Goal: Contribute content: Contribute content

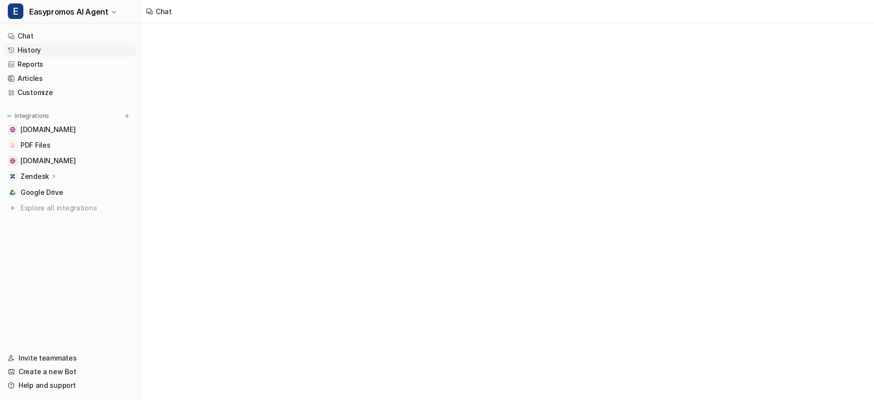
click at [33, 47] on link "History" at bounding box center [70, 50] width 132 height 14
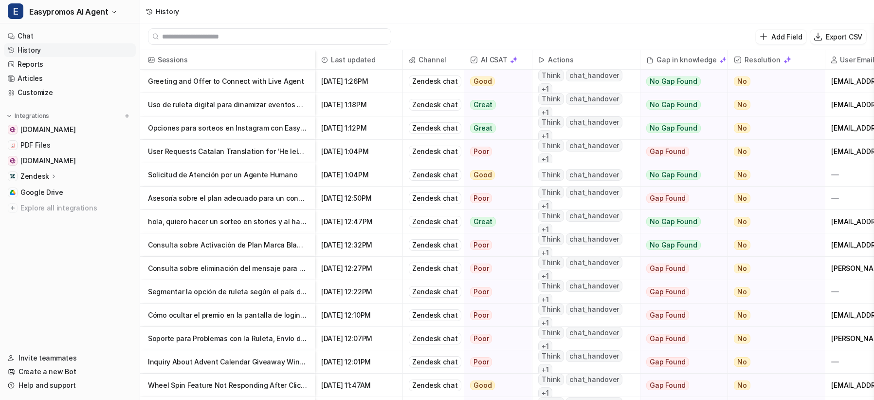
scroll to position [0, 60]
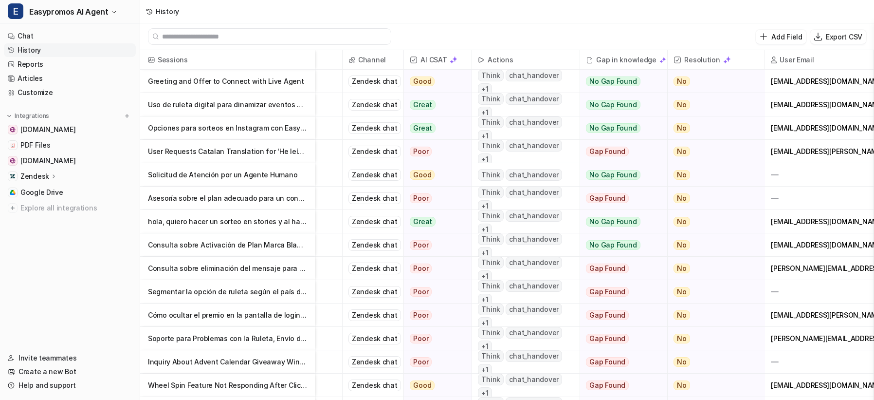
click at [197, 113] on p "Uso de ruleta digital para dinamizar eventos presenciales" at bounding box center [227, 104] width 159 height 23
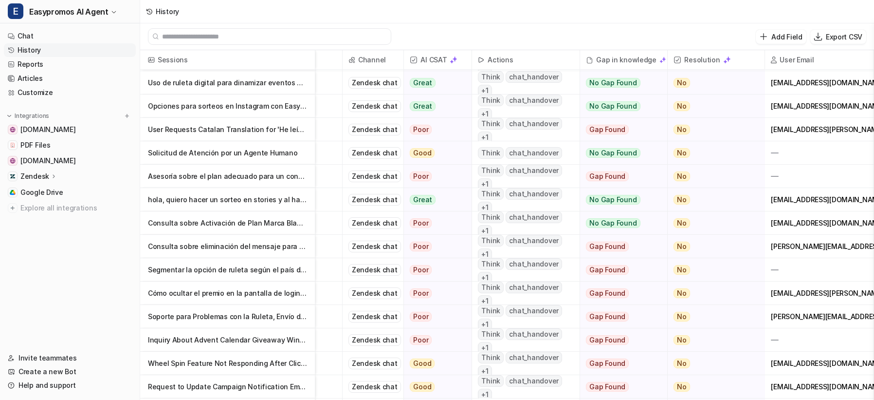
scroll to position [25, 60]
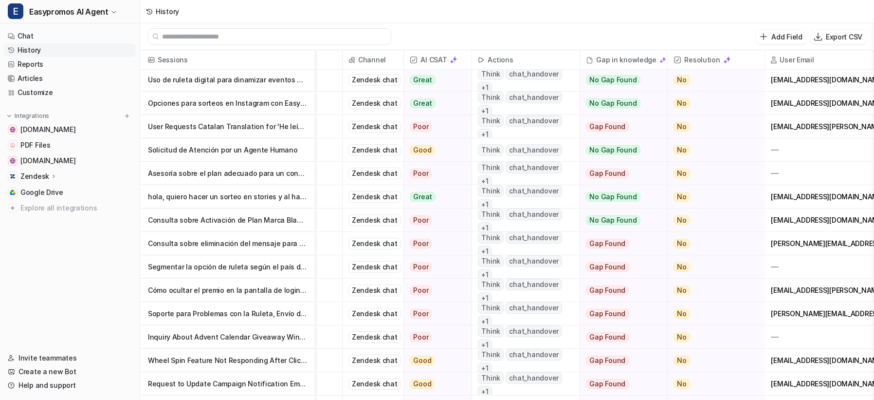
click at [194, 128] on p "User Requests Catalan Translation for 'He leído' in Easypromos" at bounding box center [227, 126] width 159 height 23
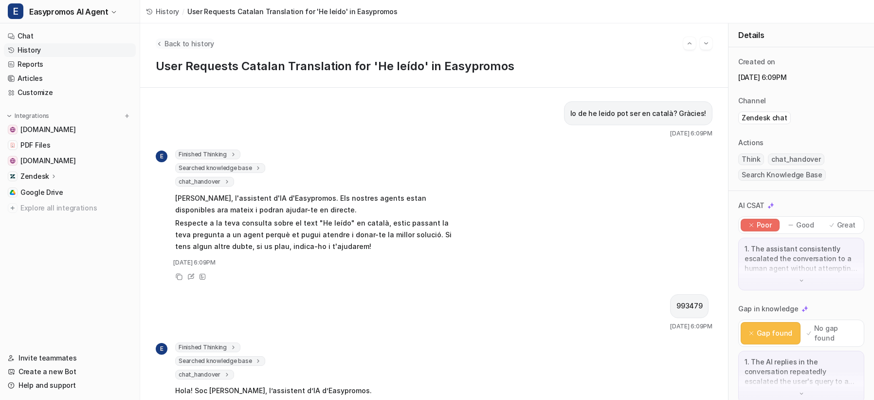
click at [163, 42] on button "Back to history" at bounding box center [185, 43] width 58 height 10
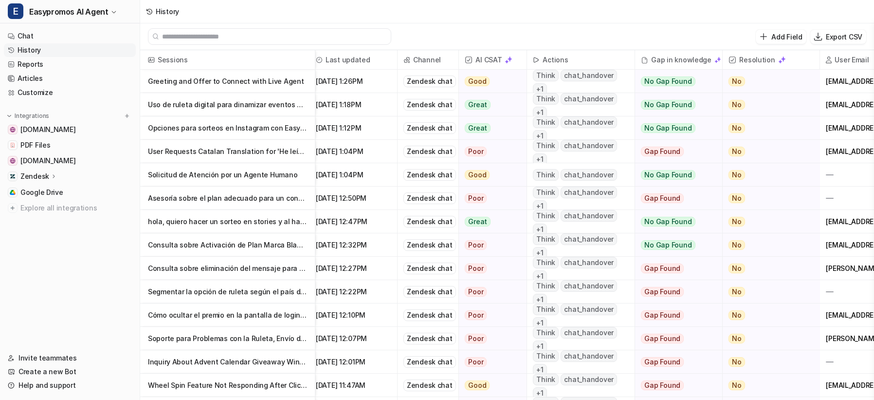
scroll to position [0, 60]
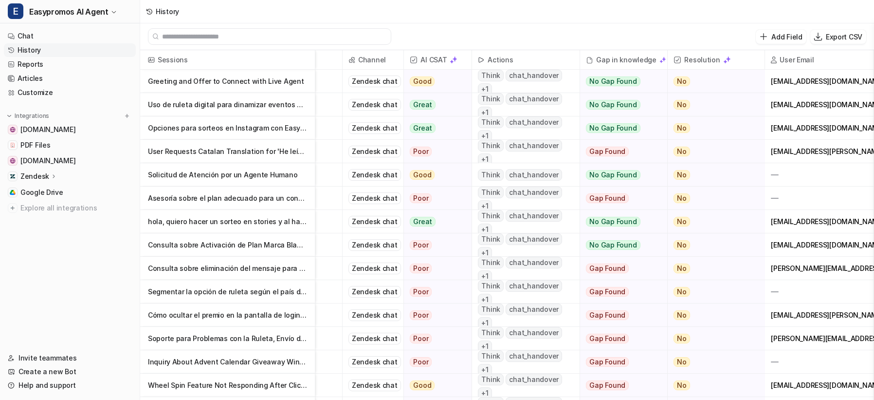
click at [214, 82] on p "Greeting and Offer to Connect with Live Agent" at bounding box center [227, 81] width 159 height 23
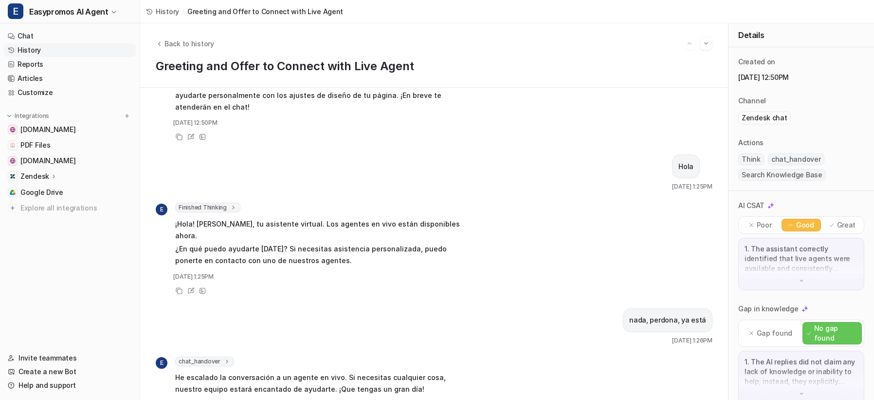
scroll to position [329, 0]
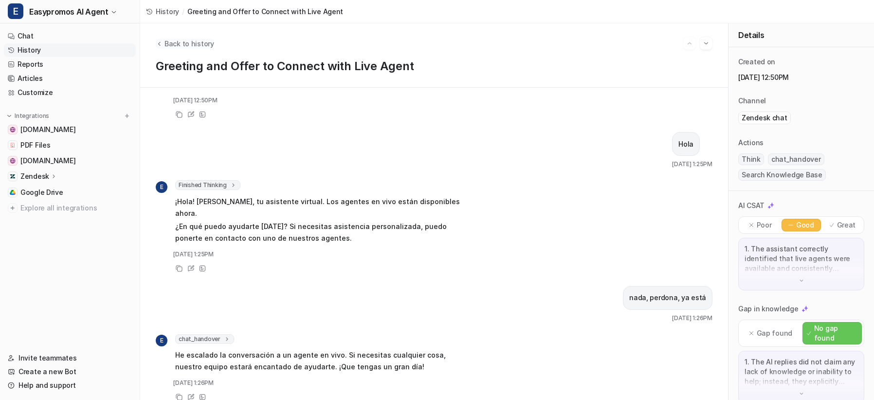
click at [175, 43] on span "Back to history" at bounding box center [189, 43] width 50 height 10
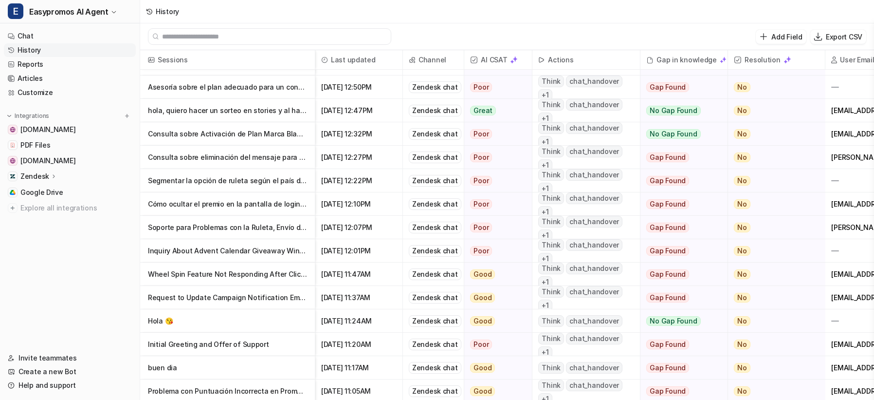
scroll to position [117, 0]
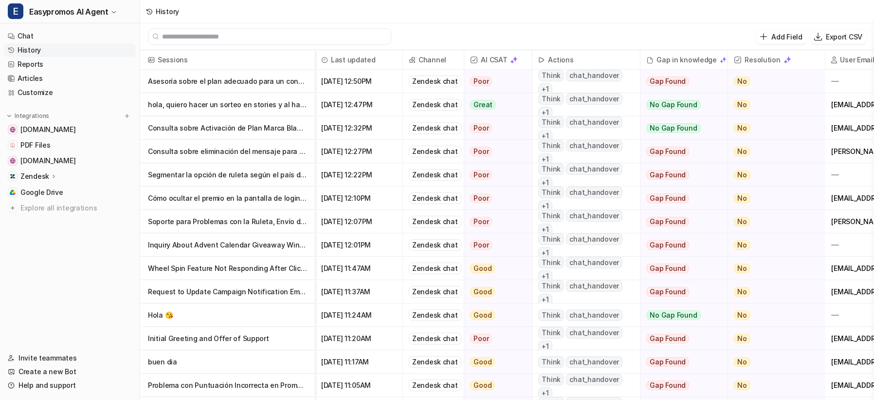
click at [225, 214] on p "Soporte para Problemas con la Ruleta, Envío de Emails y Gestión de Promociones …" at bounding box center [227, 221] width 159 height 23
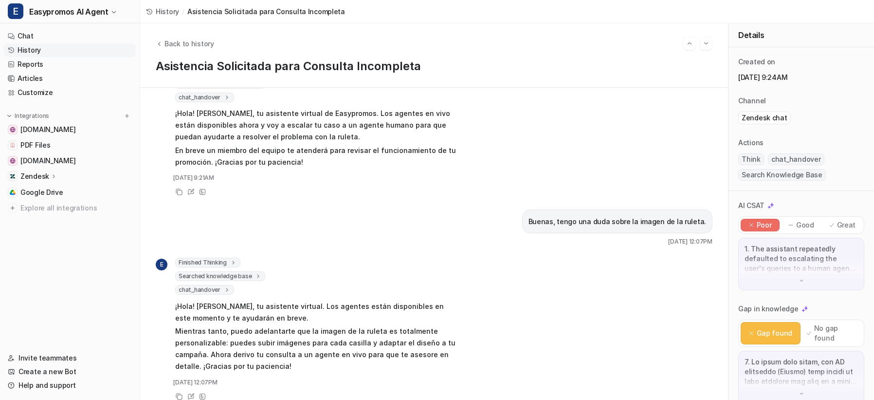
scroll to position [669, 0]
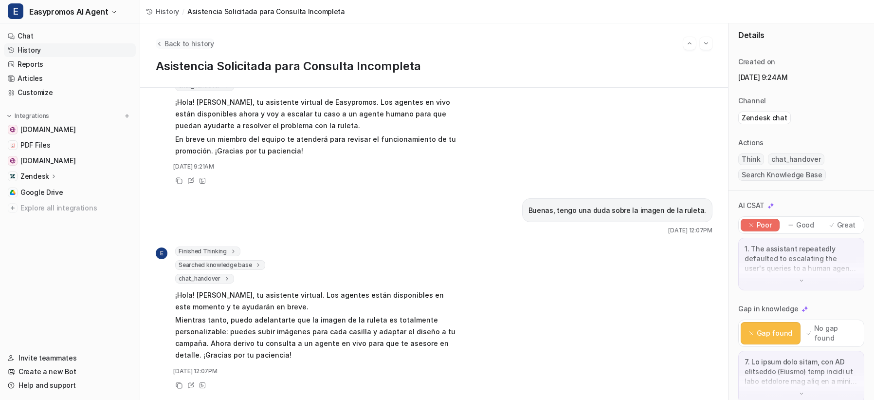
click at [199, 45] on span "Back to history" at bounding box center [189, 43] width 50 height 10
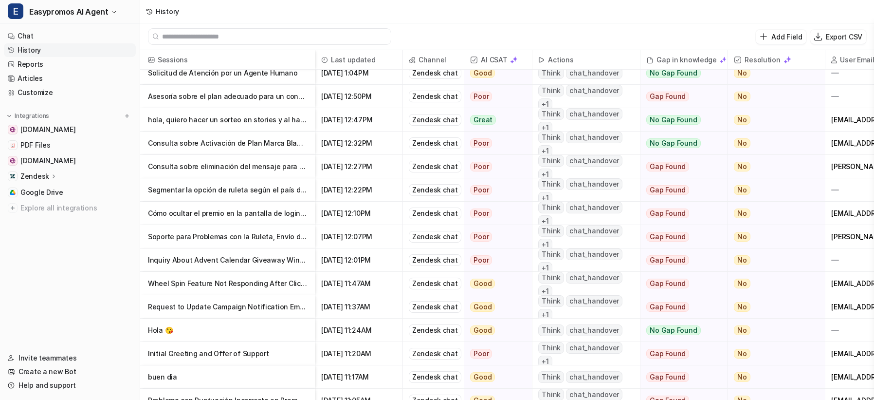
scroll to position [100, 0]
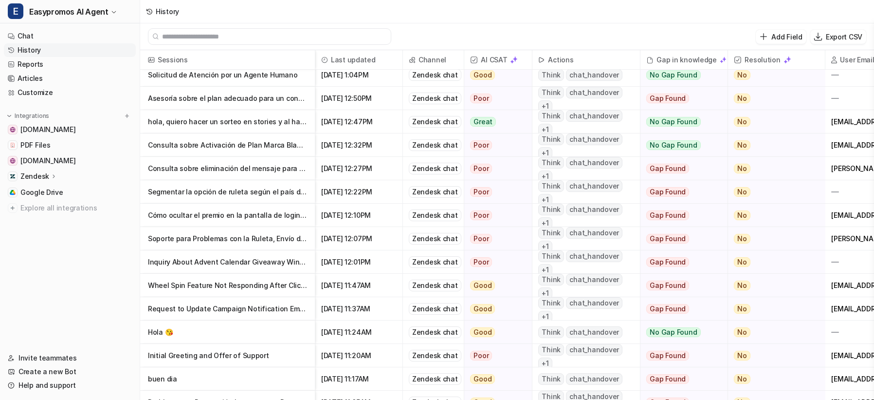
click at [267, 279] on p "Wheel Spin Feature Not Responding After Clicking 'Spin'" at bounding box center [227, 285] width 159 height 23
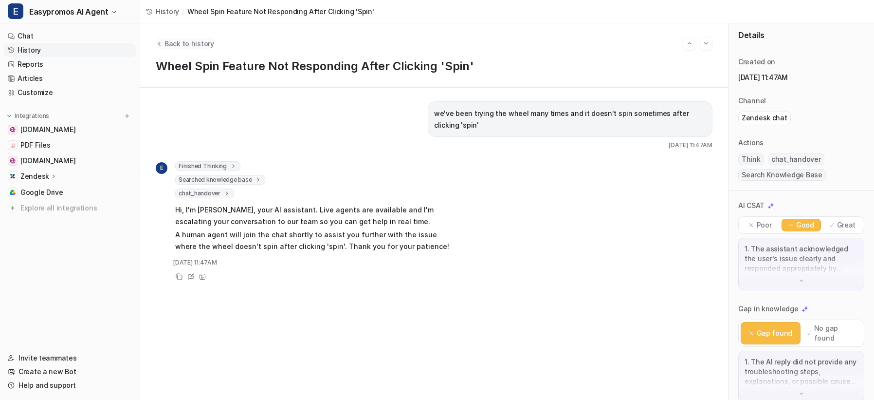
click at [162, 43] on icon "Back to history" at bounding box center [159, 43] width 7 height 7
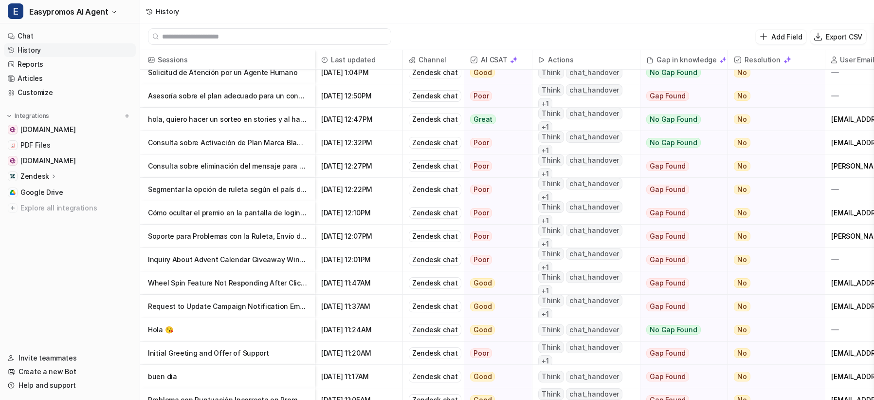
scroll to position [183, 0]
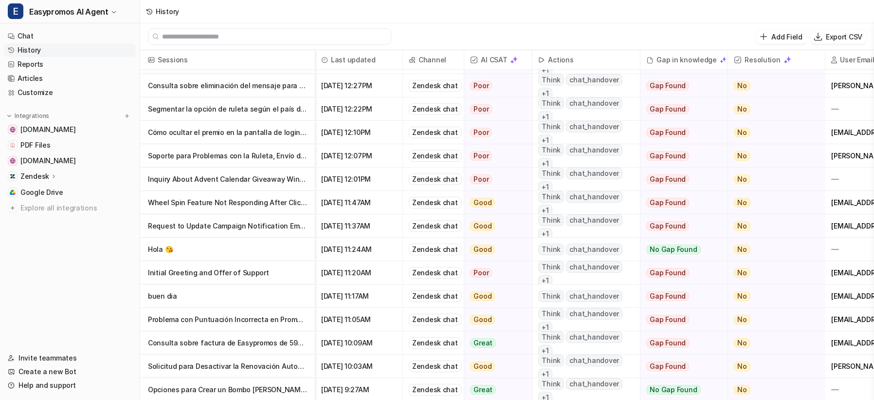
click at [223, 275] on p "Initial Greeting and Offer of Support" at bounding box center [227, 272] width 159 height 23
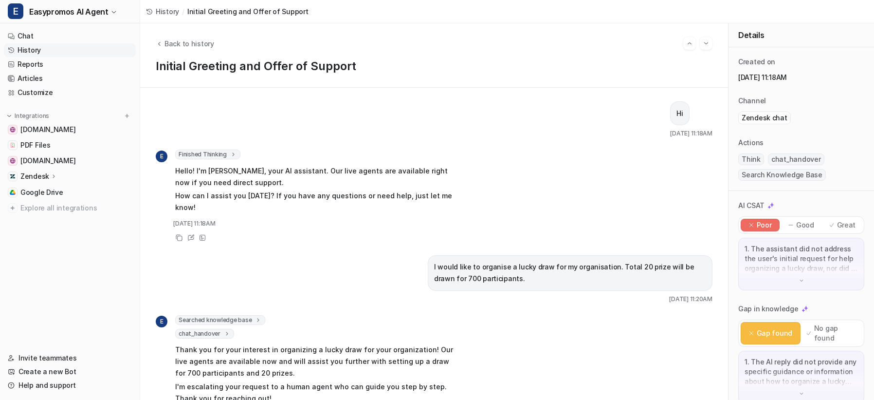
scroll to position [31, 0]
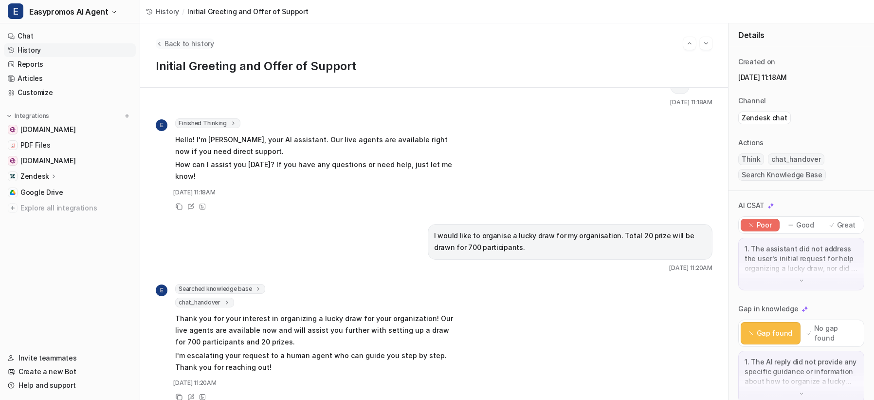
click at [183, 44] on span "Back to history" at bounding box center [189, 43] width 50 height 10
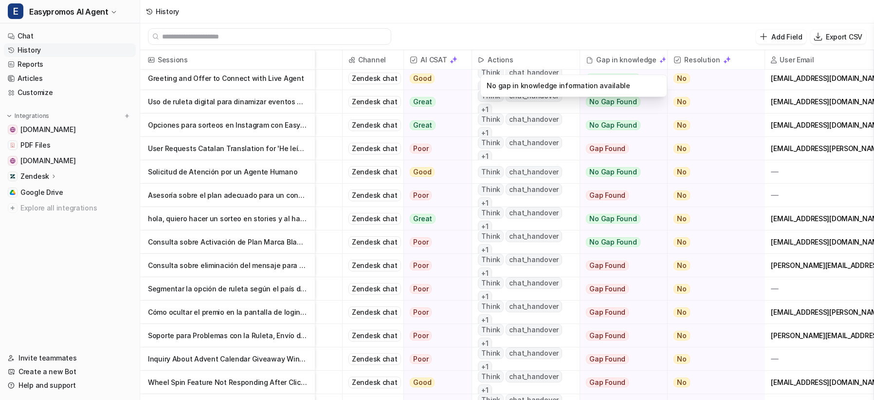
scroll to position [0, 60]
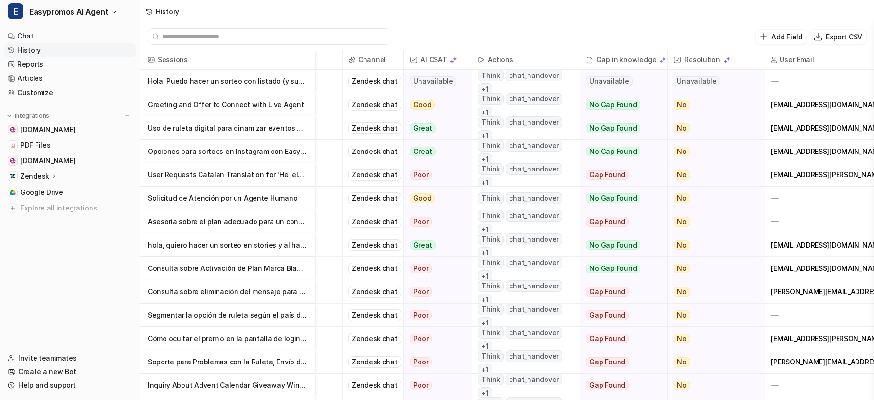
click at [239, 79] on p "Hola! Puedo hacer un sorteo con listado (y suplentes) pero con pausas? Es decir" at bounding box center [227, 81] width 159 height 23
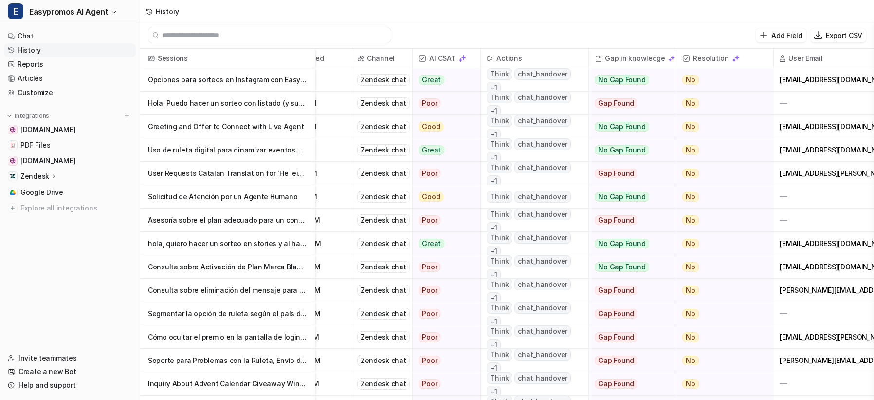
scroll to position [0, 60]
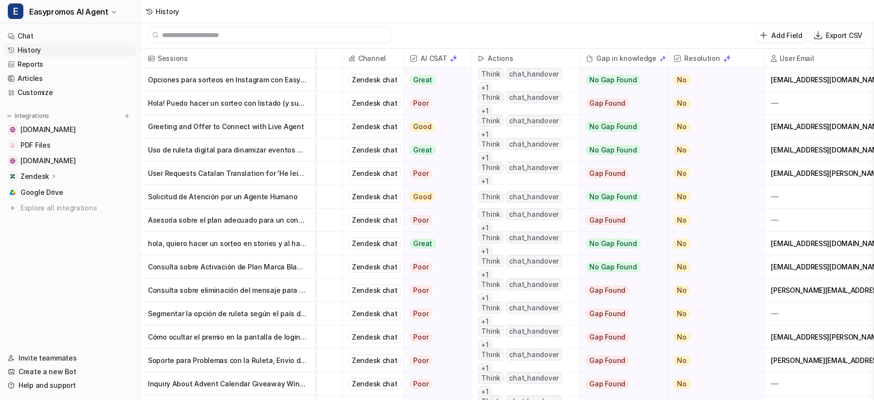
click at [207, 81] on p "Opciones para sorteos en Instagram con Easypromos y limitaciones sobre 'me gusta" at bounding box center [227, 79] width 159 height 23
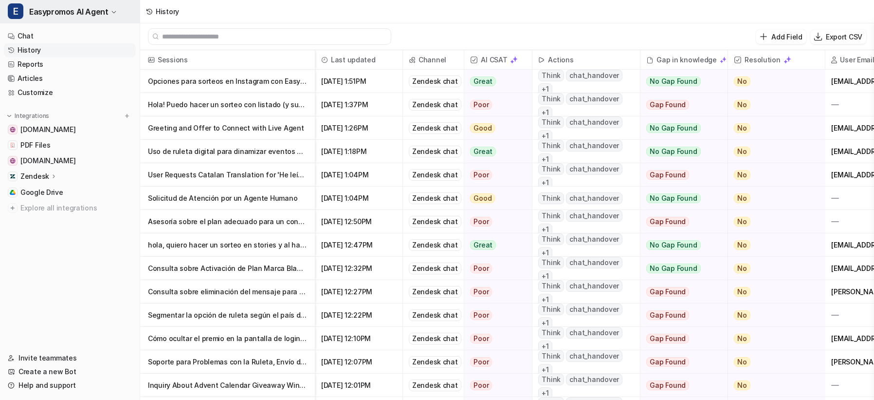
scroll to position [1, 0]
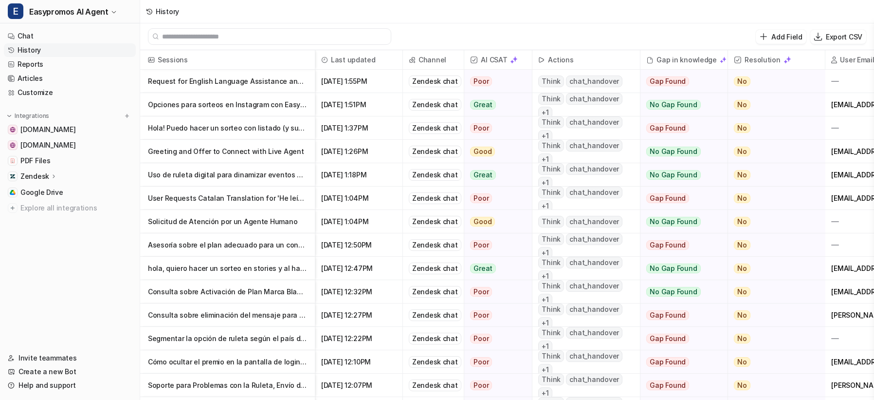
click at [213, 82] on p "Request for English Language Assistance and Escalation to Human Agent" at bounding box center [227, 81] width 159 height 23
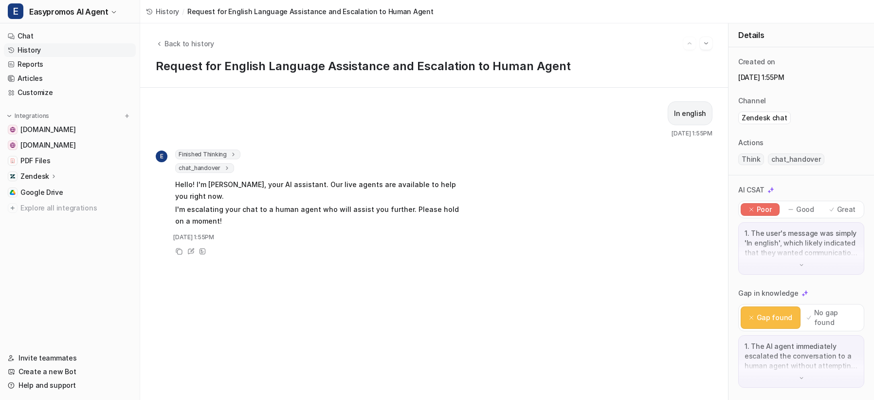
click at [280, 295] on div "In english Oct 9 2025, 1:55PM E Finished Thinking 1 Current date and time is Th…" at bounding box center [434, 243] width 557 height 285
click at [54, 79] on link "Articles" at bounding box center [70, 79] width 132 height 14
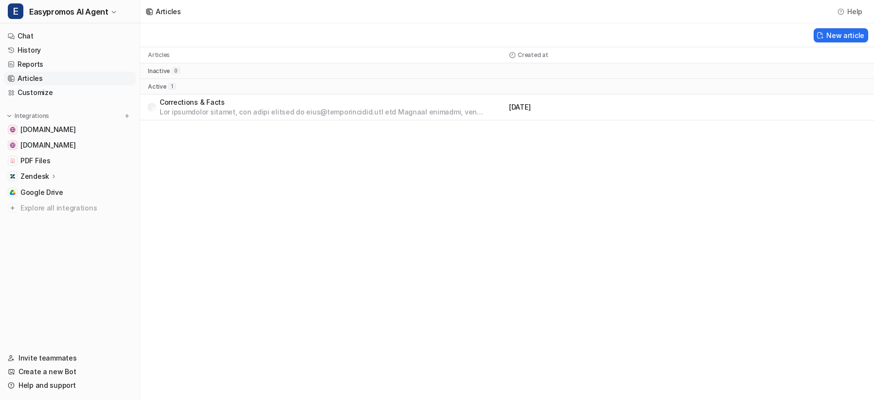
click at [195, 109] on p at bounding box center [333, 112] width 346 height 10
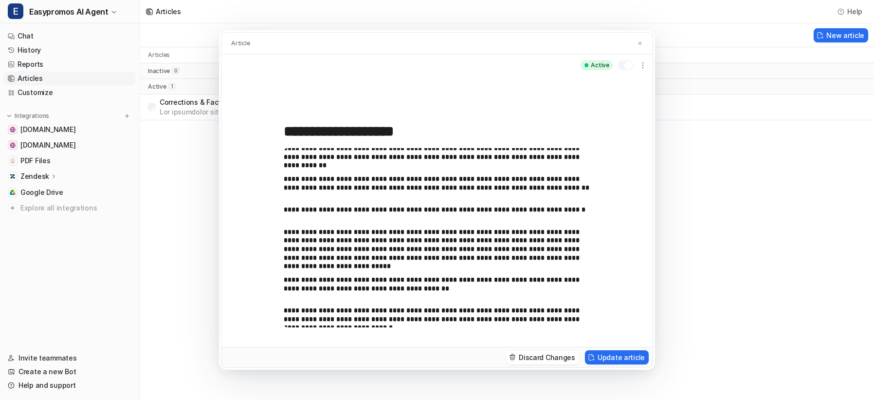
scroll to position [371, 0]
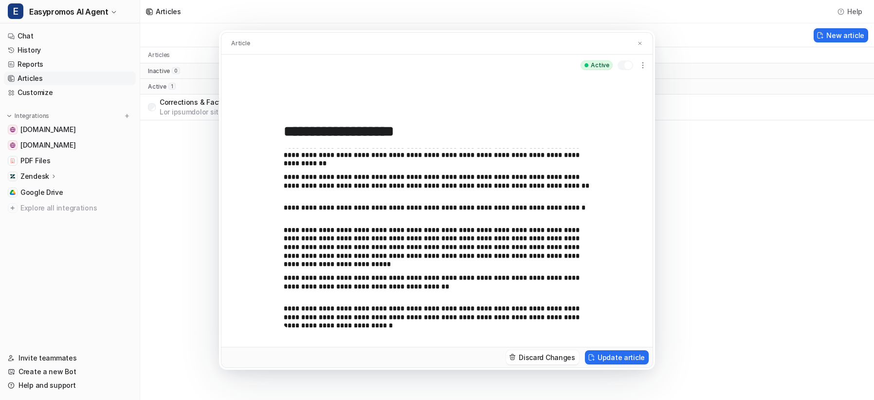
click at [410, 185] on p "**********" at bounding box center [437, 181] width 307 height 17
click at [410, 186] on p "**********" at bounding box center [437, 181] width 307 height 17
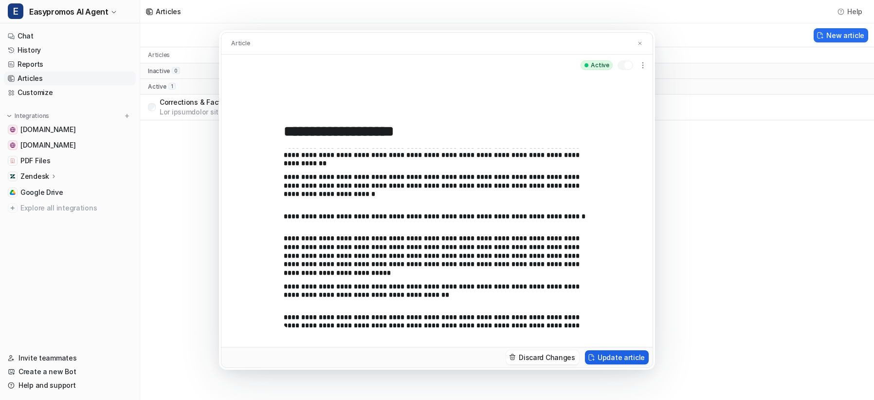
click at [609, 357] on button "Update article" at bounding box center [617, 357] width 64 height 14
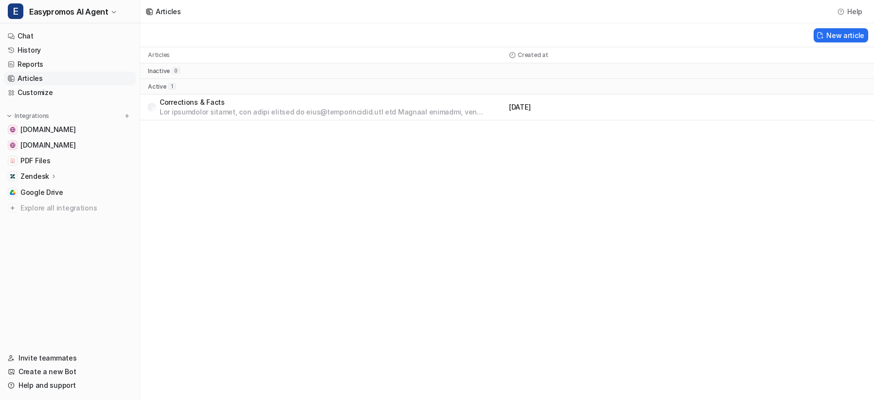
click at [284, 105] on p "Corrections & Facts" at bounding box center [333, 102] width 346 height 10
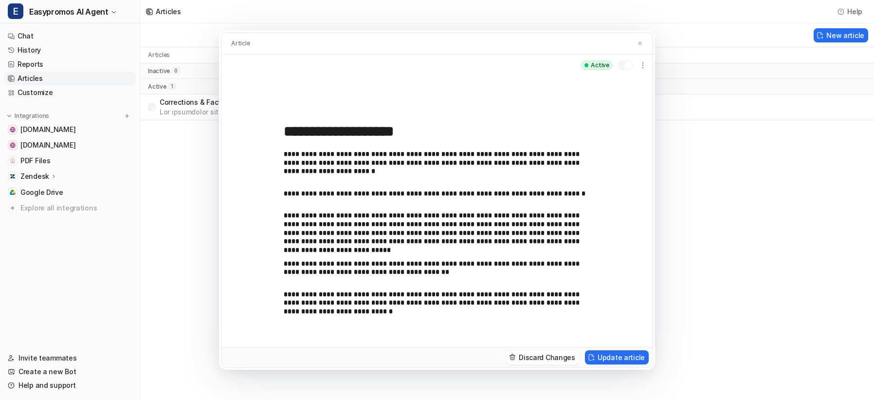
scroll to position [388, 0]
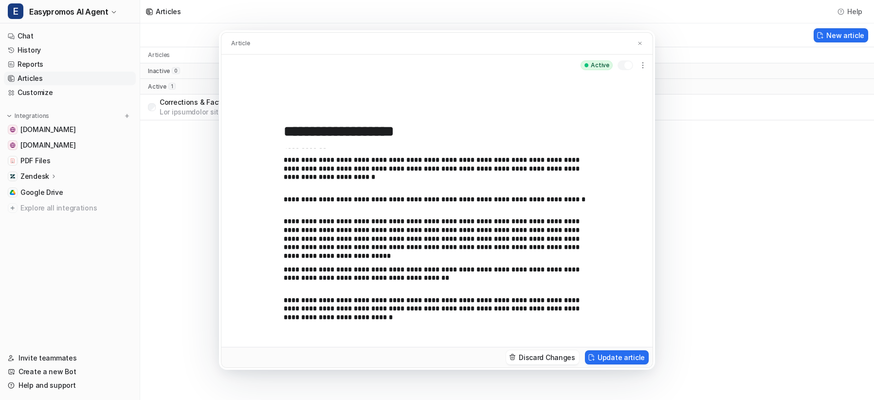
drag, startPoint x: 640, startPoint y: 40, endPoint x: 391, endPoint y: 84, distance: 252.5
click at [640, 40] on img at bounding box center [640, 43] width 6 height 6
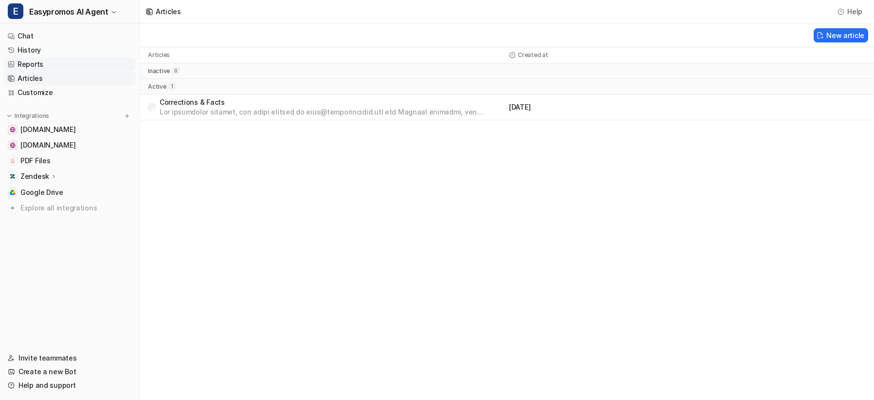
click at [31, 62] on link "Reports" at bounding box center [70, 64] width 132 height 14
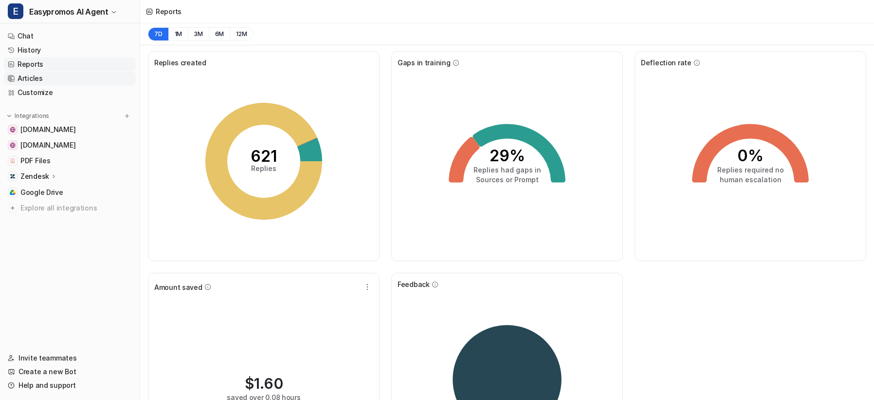
drag, startPoint x: 60, startPoint y: 50, endPoint x: 68, endPoint y: 72, distance: 22.8
click at [60, 50] on link "History" at bounding box center [70, 50] width 132 height 14
